Goal: Check status: Check status

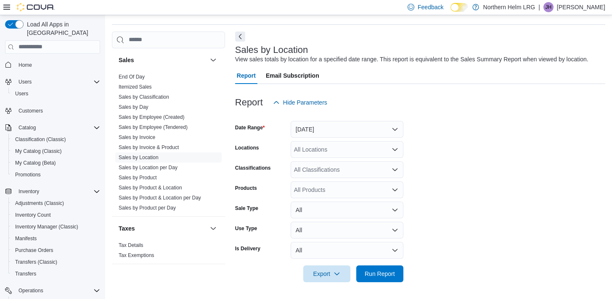
scroll to position [28, 0]
click at [146, 155] on link "Sales by Location" at bounding box center [139, 158] width 40 height 6
click at [301, 135] on button "[DATE]" at bounding box center [347, 129] width 113 height 17
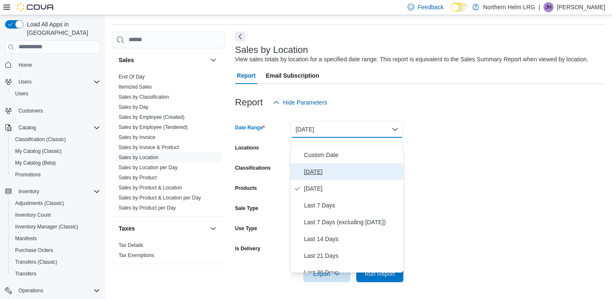
click at [315, 167] on span "[DATE]" at bounding box center [352, 172] width 96 height 10
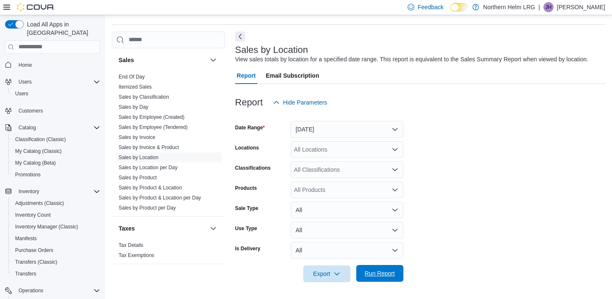
click at [380, 278] on span "Run Report" at bounding box center [380, 274] width 30 height 8
